Goal: Register for event/course

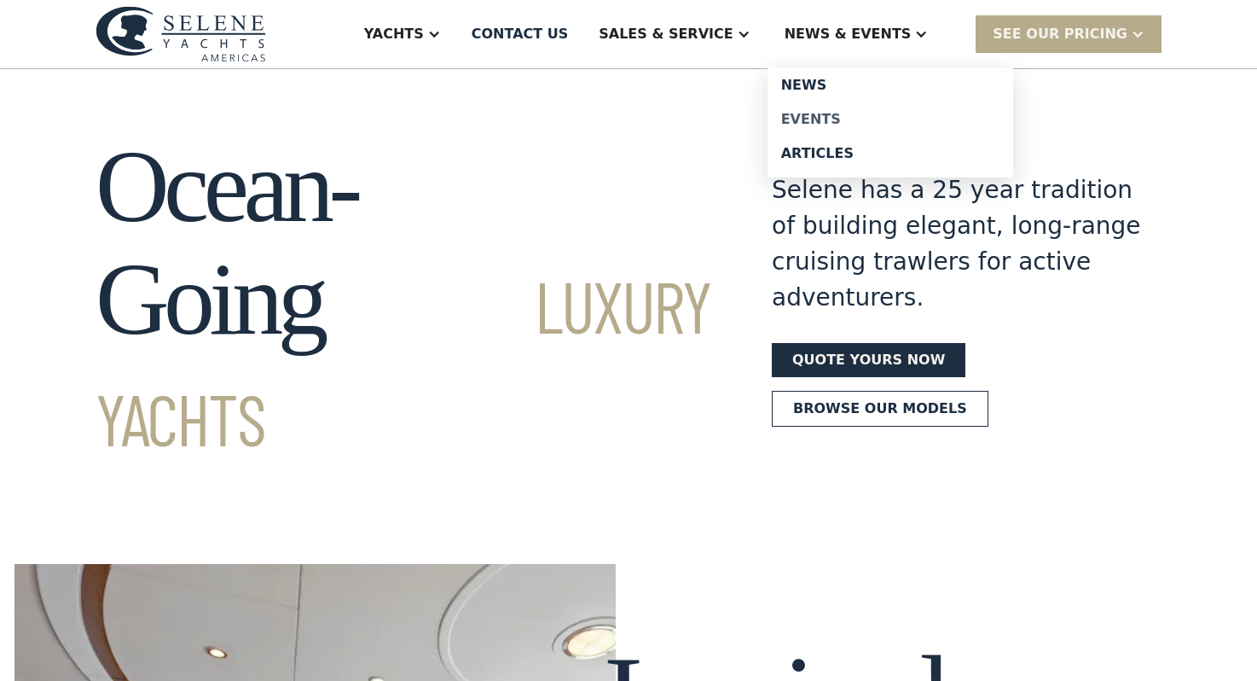
click at [863, 119] on div "Events" at bounding box center [890, 120] width 218 height 14
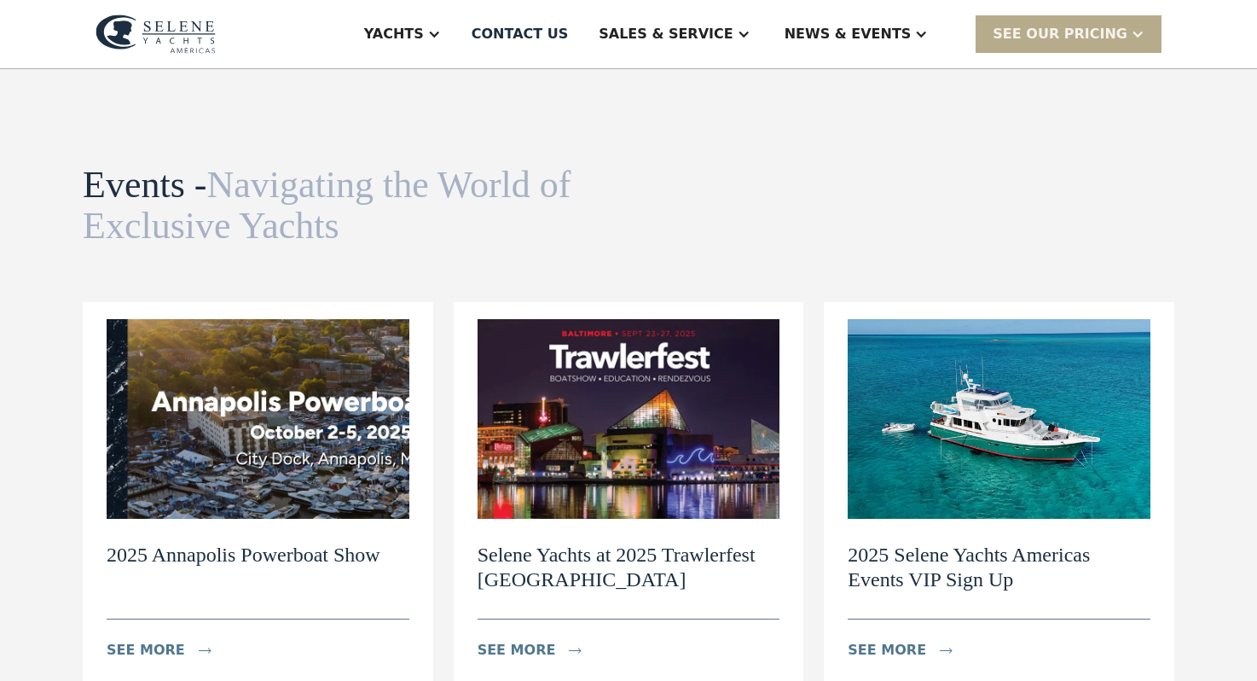
click at [959, 549] on h2 "2025 Selene Yachts Americas Events VIP Sign Up" at bounding box center [999, 567] width 303 height 49
